Goal: Transaction & Acquisition: Book appointment/travel/reservation

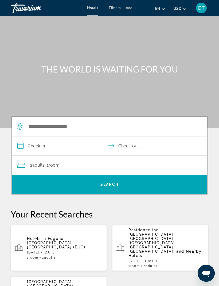
click at [87, 251] on p "[DATE] - [DATE]" at bounding box center [65, 253] width 76 height 4
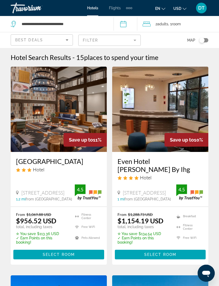
click at [135, 35] on mat-form-field "Filter" at bounding box center [109, 40] width 62 height 11
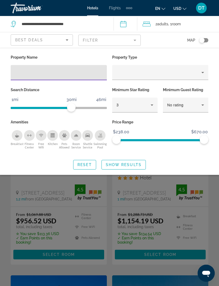
click at [136, 40] on mat-form-field "Filter" at bounding box center [109, 40] width 62 height 11
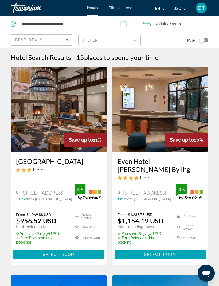
click at [70, 38] on icon "Sort by" at bounding box center [67, 40] width 6 height 6
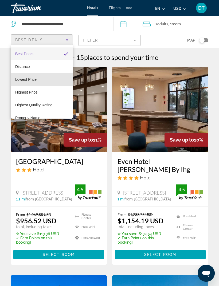
click at [45, 79] on mat-option "Lowest Price" at bounding box center [42, 79] width 62 height 13
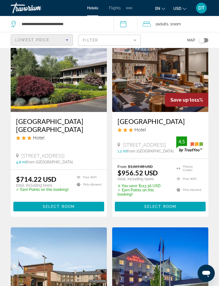
scroll to position [11, 0]
